Goal: Check status: Check status

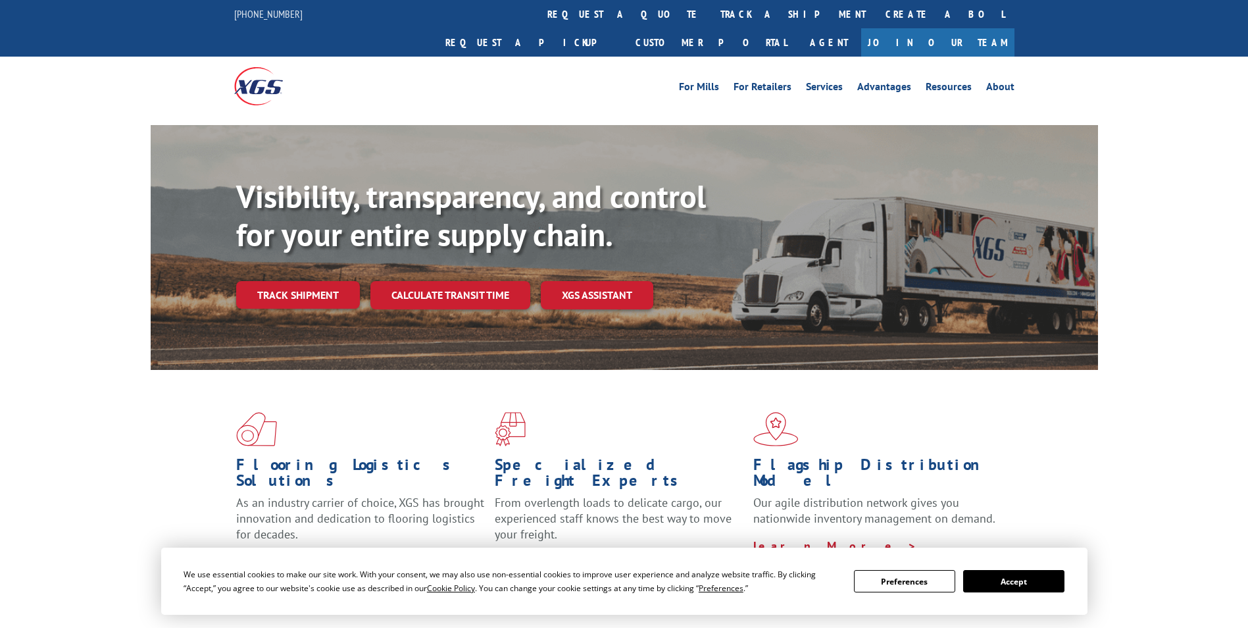
click at [297, 281] on div "Visibility, transparency, and control for your entire supply chain. Track shipm…" at bounding box center [667, 270] width 862 height 184
click at [275, 281] on link "Track shipment" at bounding box center [298, 295] width 124 height 28
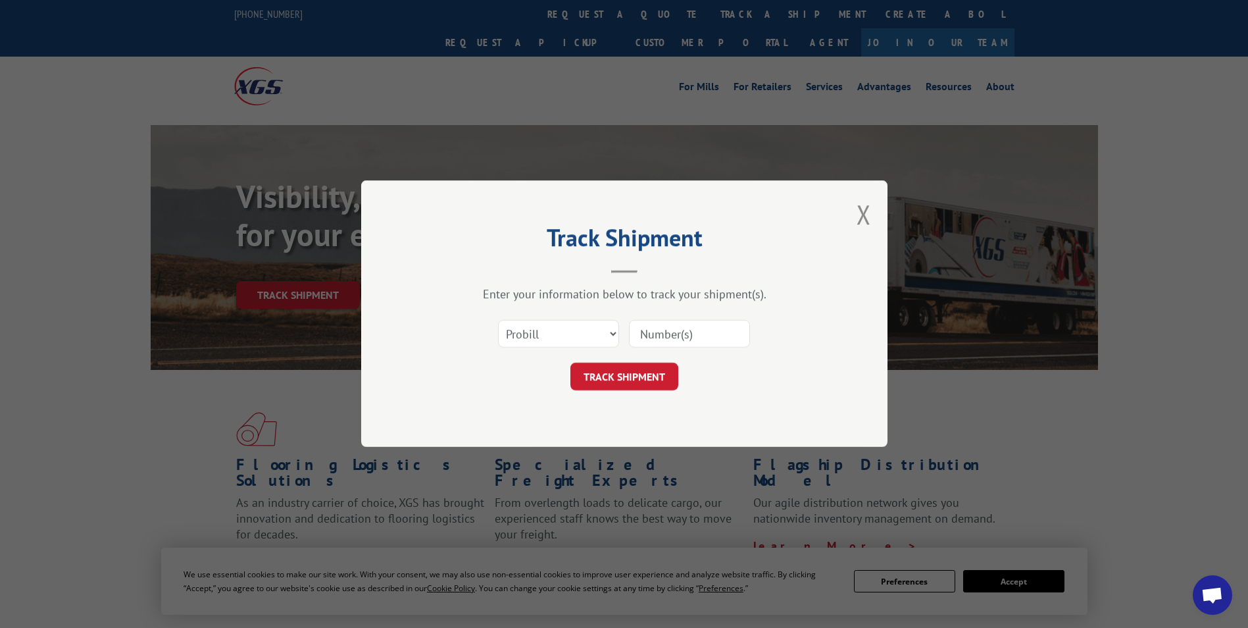
click at [678, 333] on input at bounding box center [689, 334] width 121 height 28
paste input "17602006"
type input "17602006"
click at [620, 363] on button "TRACK SHIPMENT" at bounding box center [624, 377] width 108 height 28
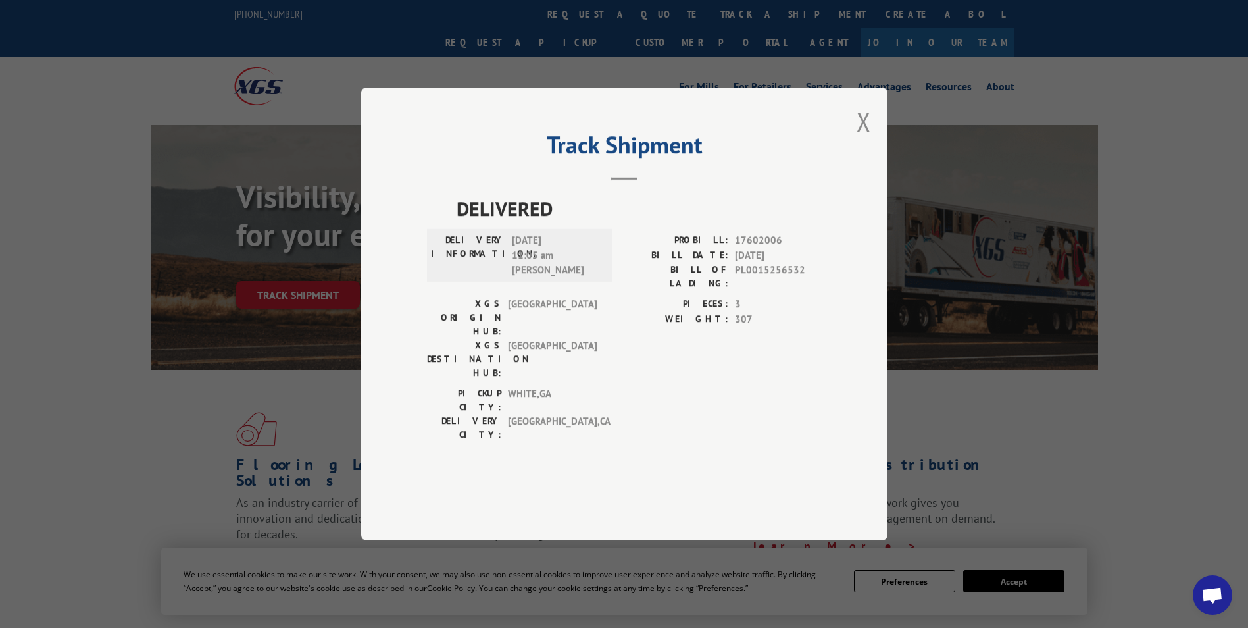
click at [782, 290] on span "PL0015256532" at bounding box center [778, 277] width 87 height 28
copy span "PL0015256532"
click at [759, 248] on span "17602006" at bounding box center [778, 240] width 87 height 15
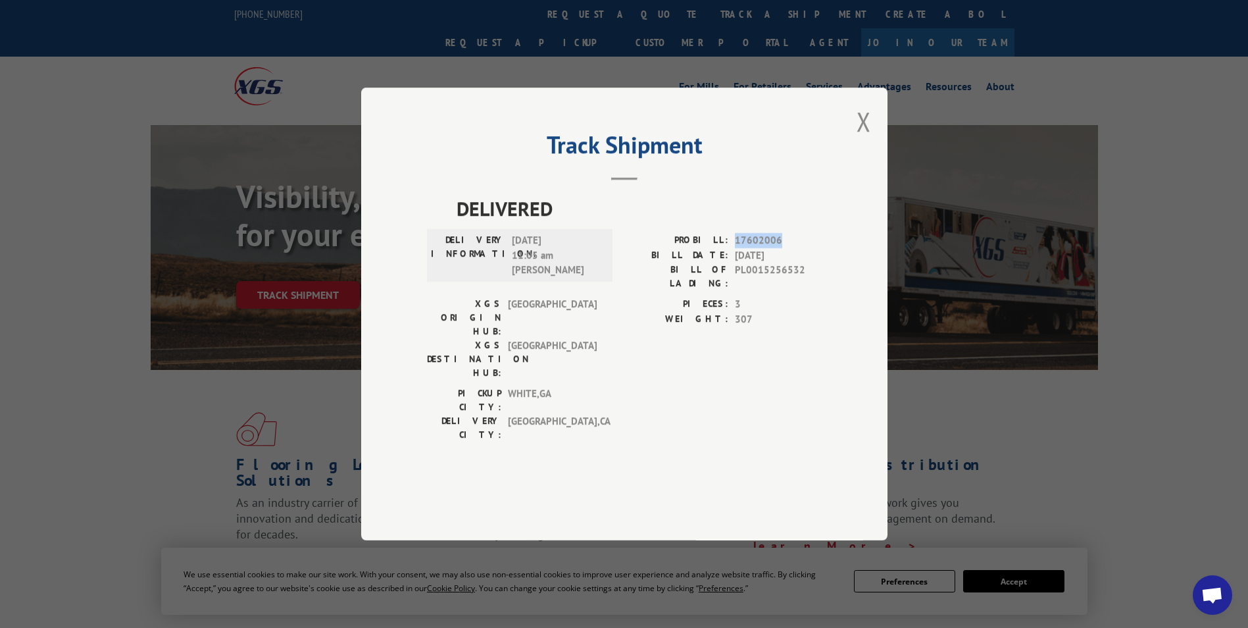
click at [759, 248] on span "17602006" at bounding box center [778, 240] width 87 height 15
copy span "17602006"
